Goal: Information Seeking & Learning: Learn about a topic

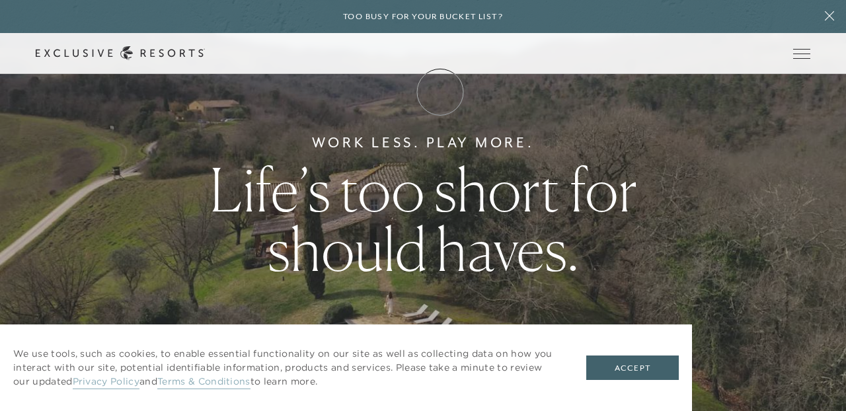
click at [0, 0] on link "Membership" at bounding box center [0, 0] width 0 height 0
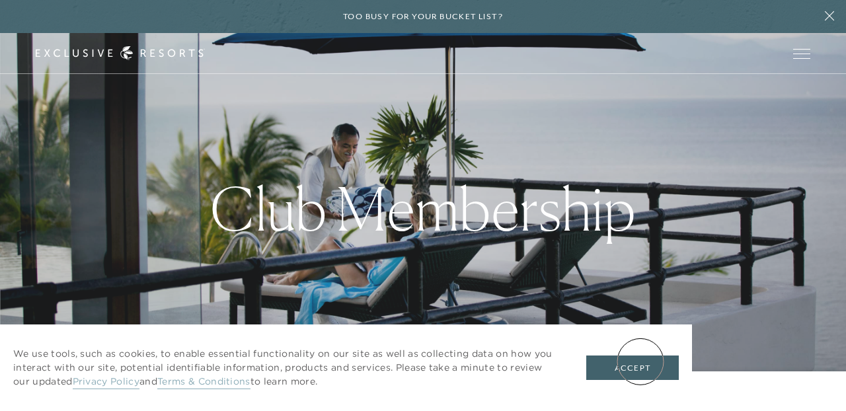
click at [640, 361] on button "Accept" at bounding box center [632, 368] width 93 height 25
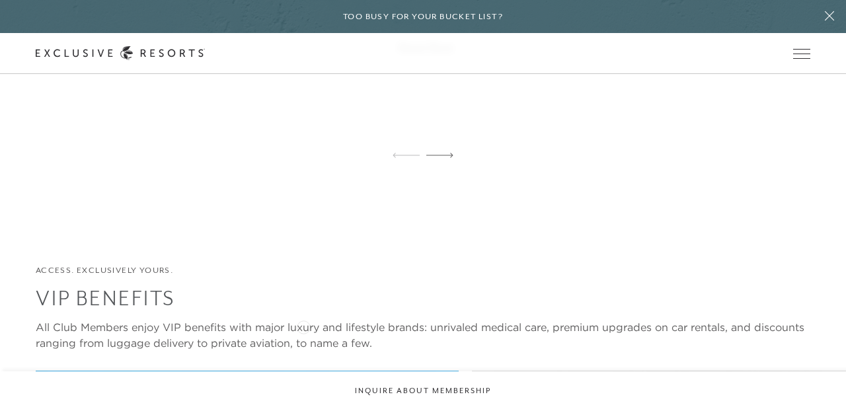
scroll to position [2790, 0]
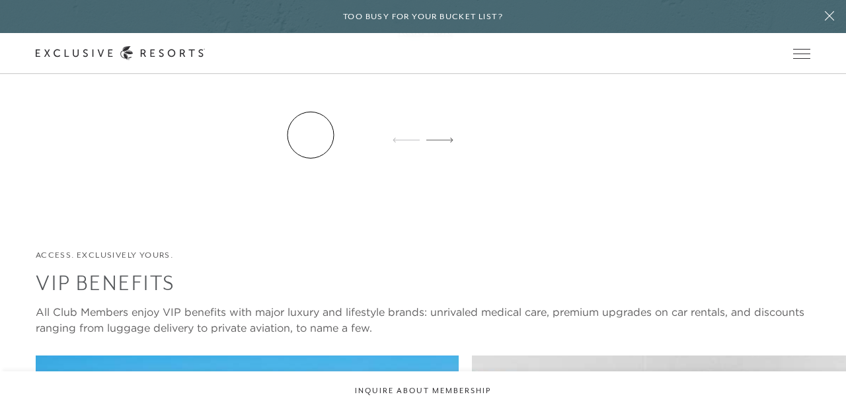
click at [0, 0] on link "Residence Collection" at bounding box center [0, 0] width 0 height 0
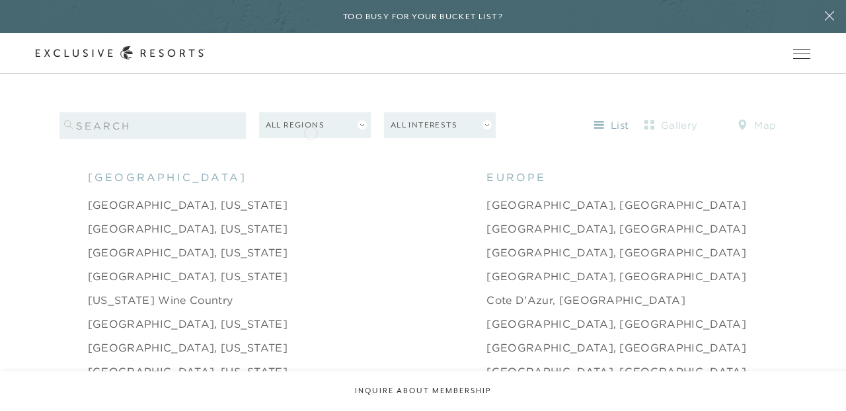
scroll to position [1195, 0]
click at [149, 196] on link "[GEOGRAPHIC_DATA], [US_STATE]" at bounding box center [188, 204] width 200 height 16
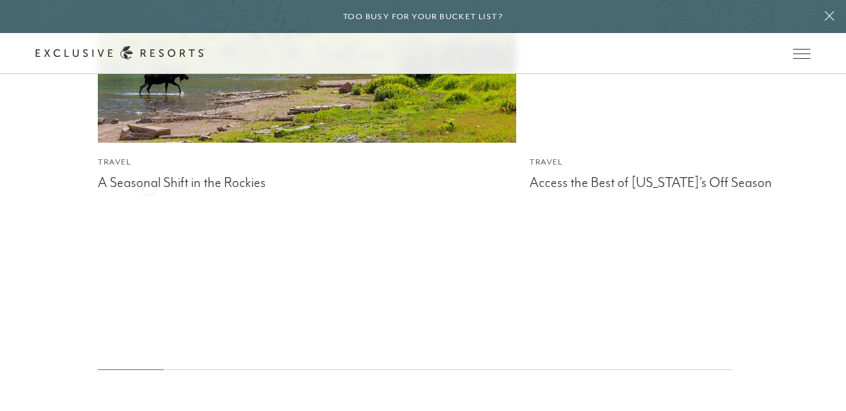
scroll to position [3101, 0]
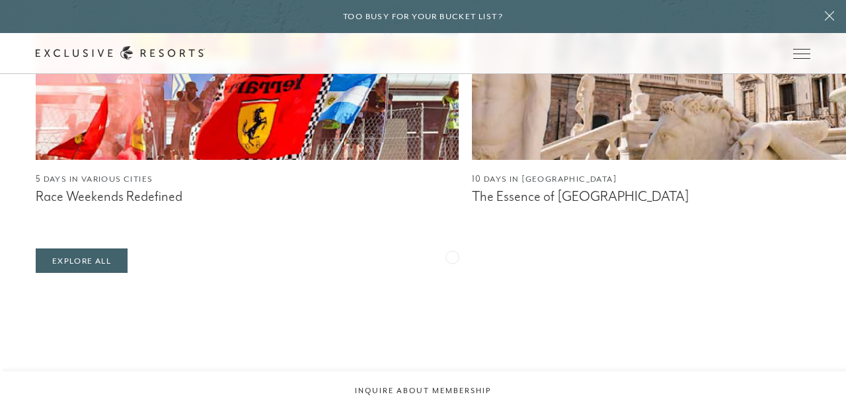
scroll to position [1566, 0]
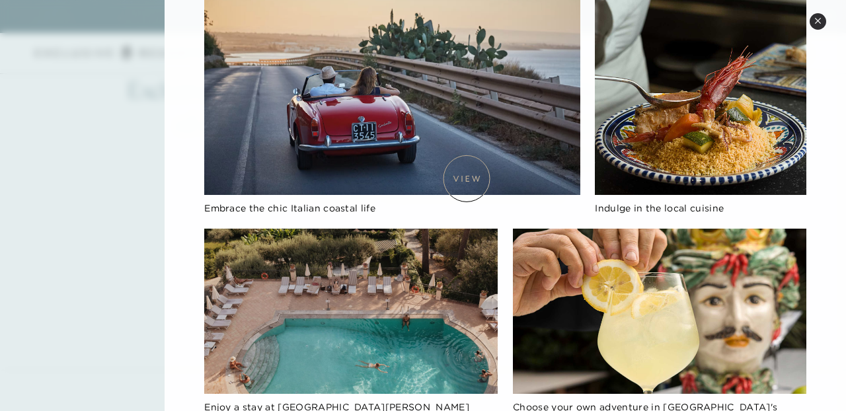
scroll to position [1993, 0]
click at [356, 273] on img at bounding box center [350, 311] width 293 height 165
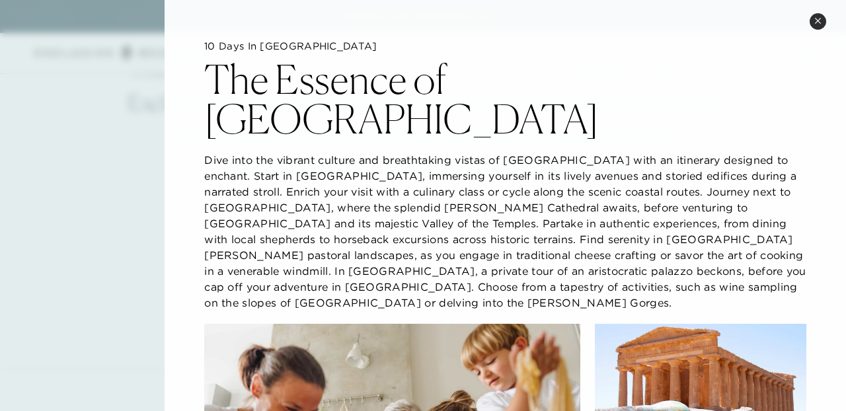
scroll to position [1, 0]
click at [818, 20] on icon at bounding box center [817, 20] width 7 height 7
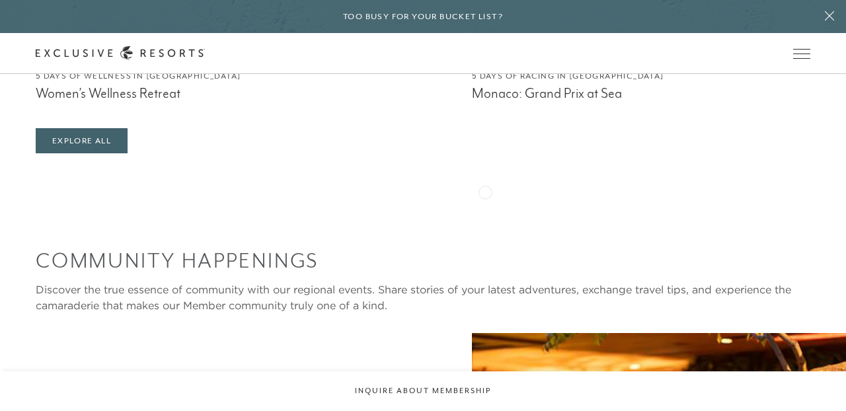
scroll to position [2732, 0]
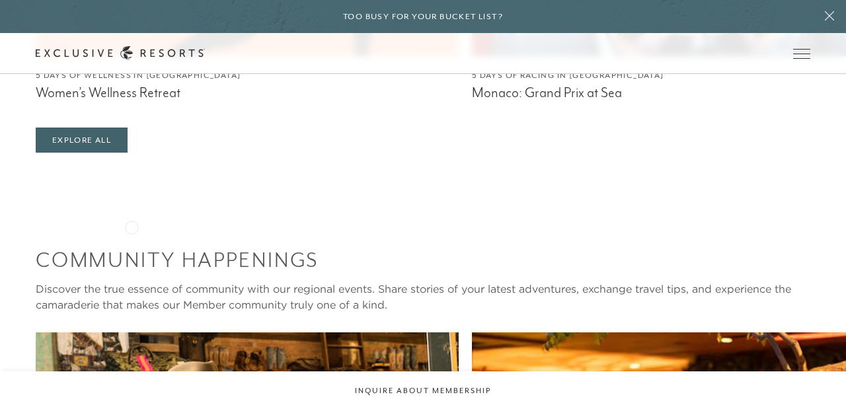
click at [132, 82] on figcaption "5 Days of Wellness in [GEOGRAPHIC_DATA]" at bounding box center [247, 75] width 423 height 13
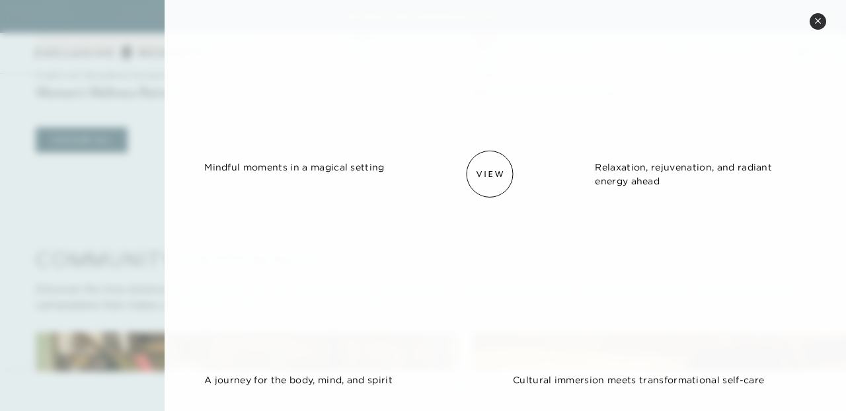
scroll to position [1096, 0]
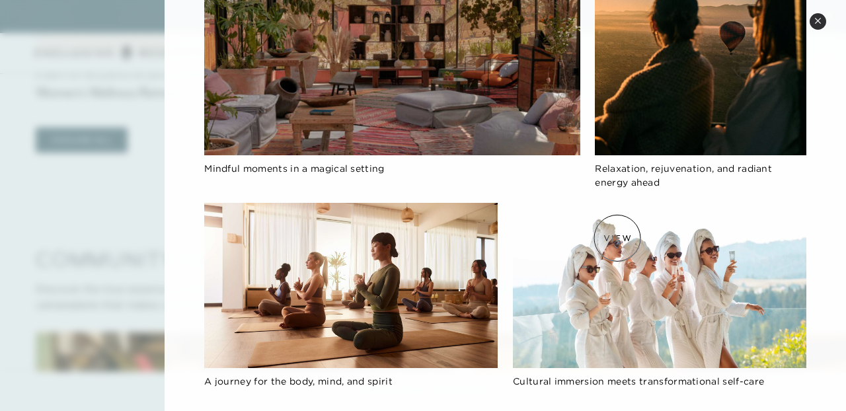
click at [617, 238] on img at bounding box center [659, 285] width 293 height 165
click at [637, 236] on img at bounding box center [659, 285] width 293 height 165
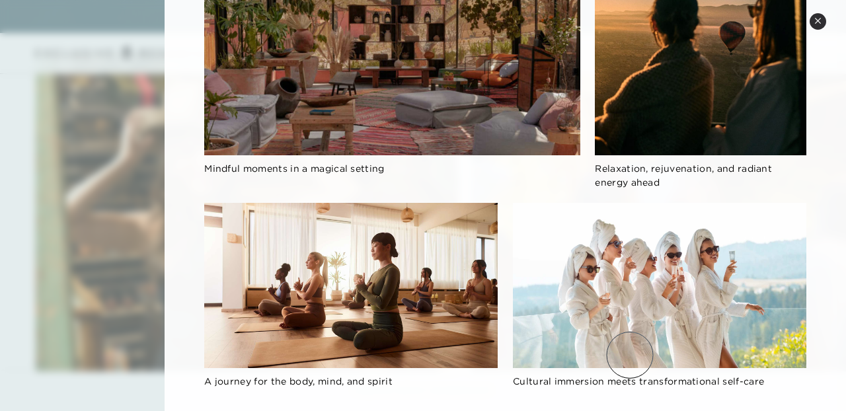
scroll to position [3050, 0]
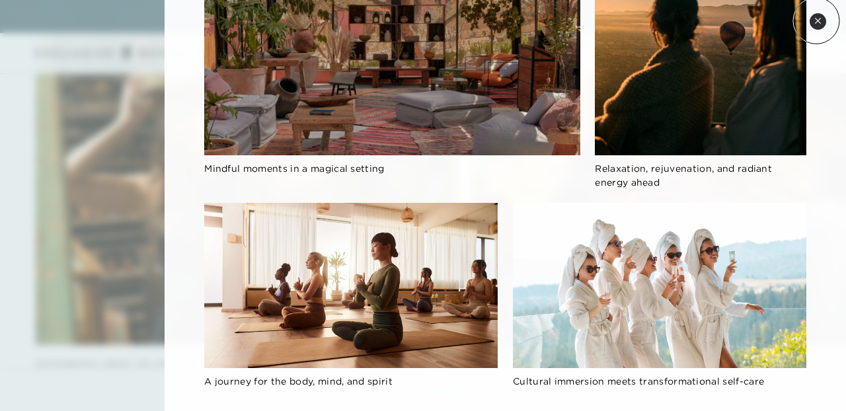
click at [816, 20] on icon at bounding box center [817, 20] width 7 height 7
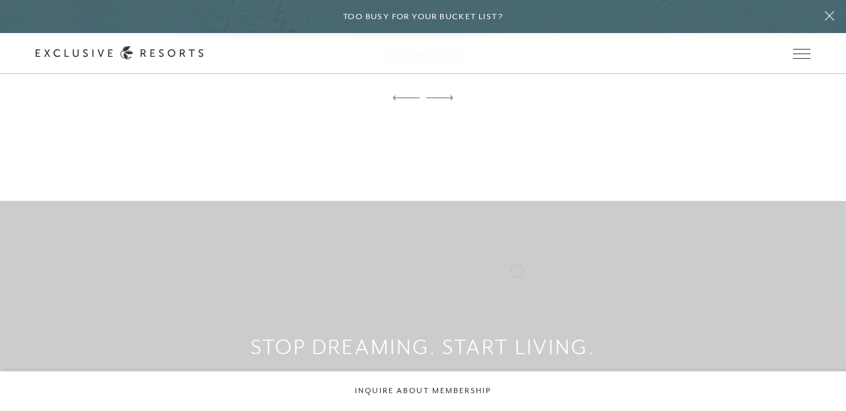
scroll to position [4418, 0]
